Goal: Information Seeking & Learning: Find contact information

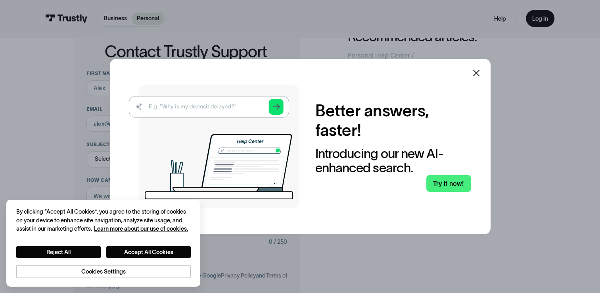
drag, startPoint x: 479, startPoint y: 73, endPoint x: 480, endPoint y: 82, distance: 9.5
click at [479, 73] on icon at bounding box center [476, 72] width 7 height 7
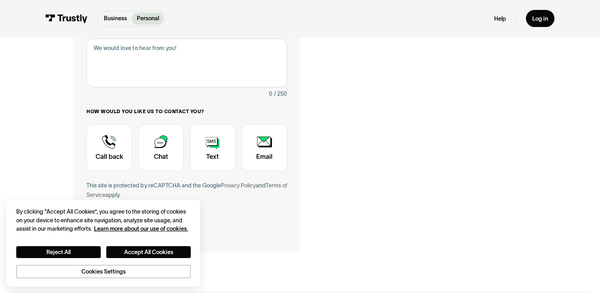
scroll to position [238, 0]
